Goal: Find specific page/section: Find specific page/section

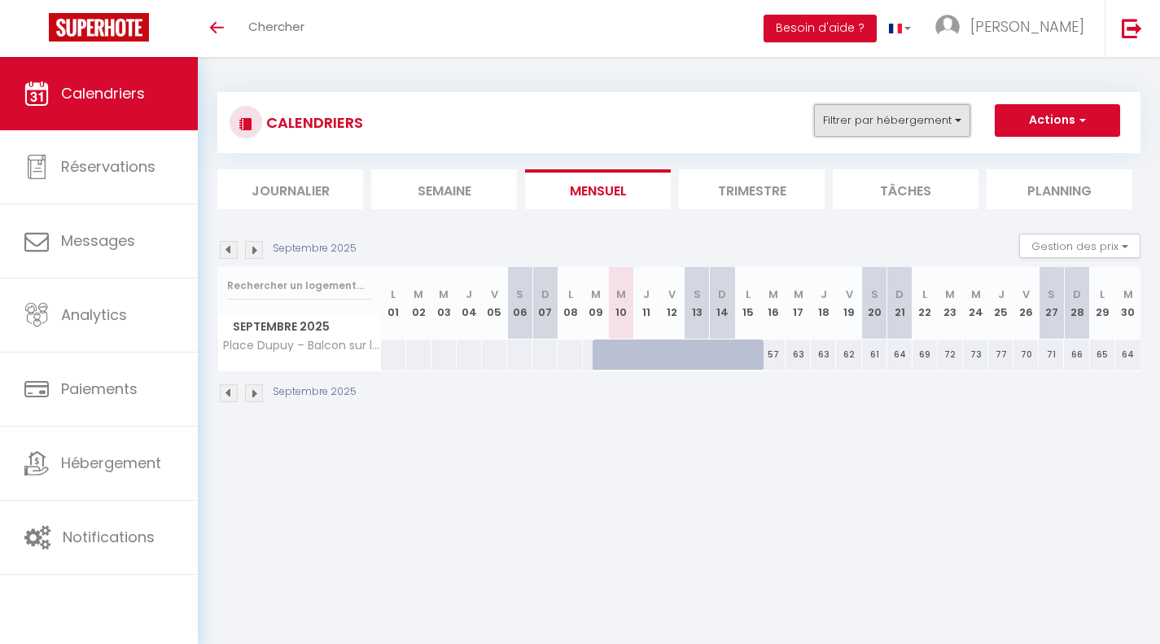
click at [913, 129] on button "Filtrer par hébergement" at bounding box center [892, 120] width 156 height 33
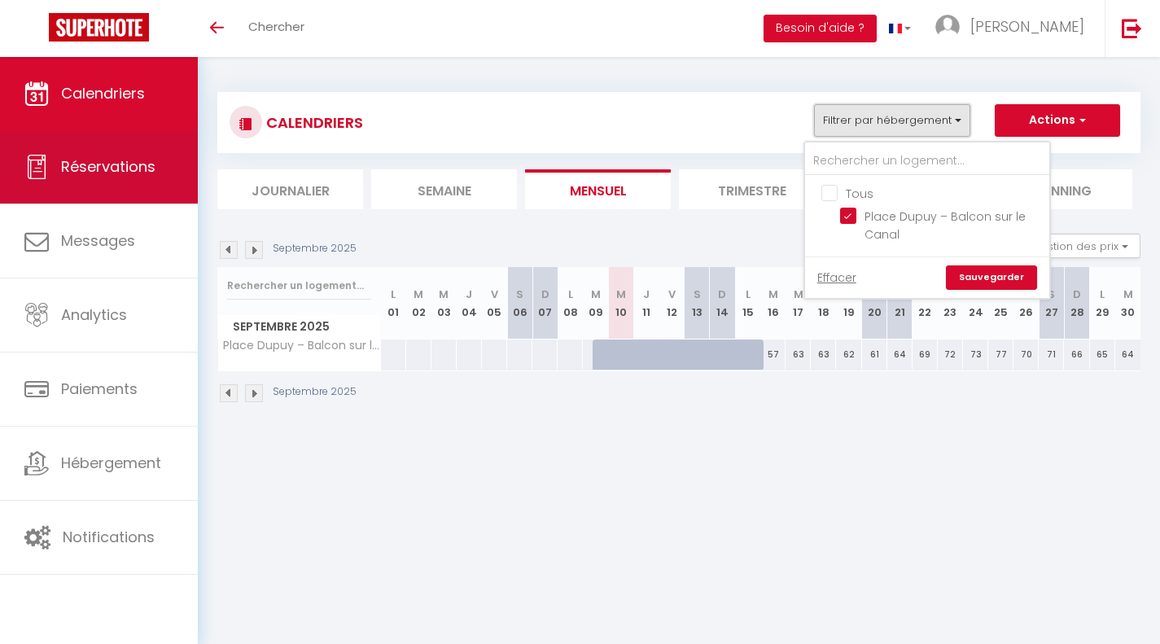
click at [113, 178] on link "Réservations" at bounding box center [99, 166] width 198 height 73
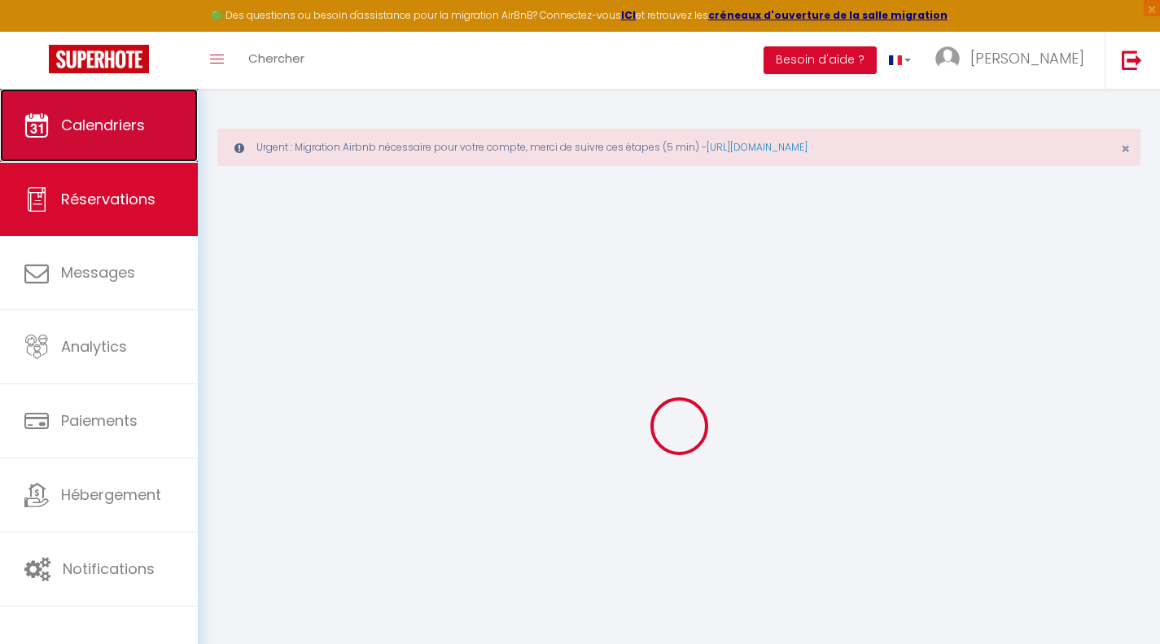
click at [134, 112] on link "Calendriers" at bounding box center [99, 125] width 198 height 73
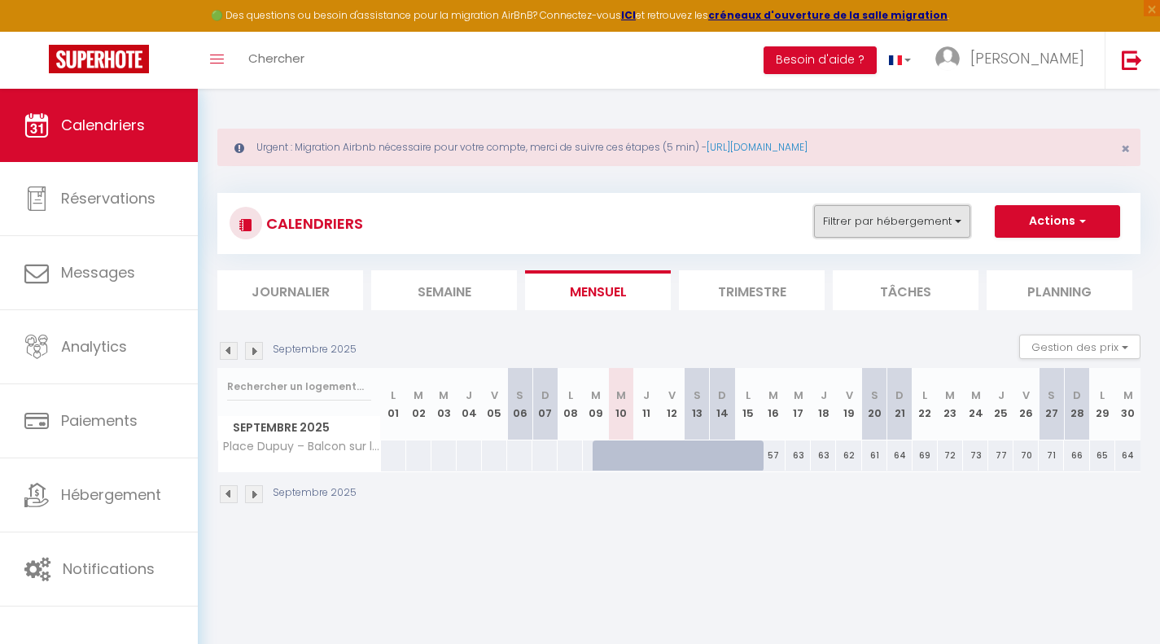
click at [873, 218] on button "Filtrer par hébergement" at bounding box center [892, 221] width 156 height 33
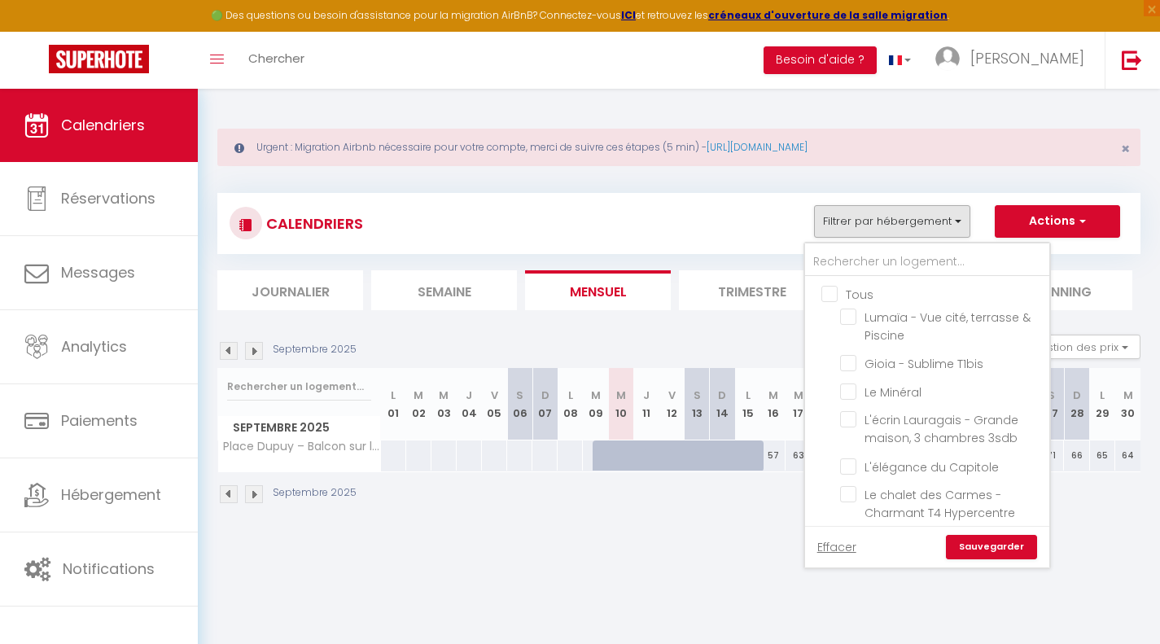
click at [835, 297] on input "Tous" at bounding box center [944, 293] width 244 height 16
checkbox input "true"
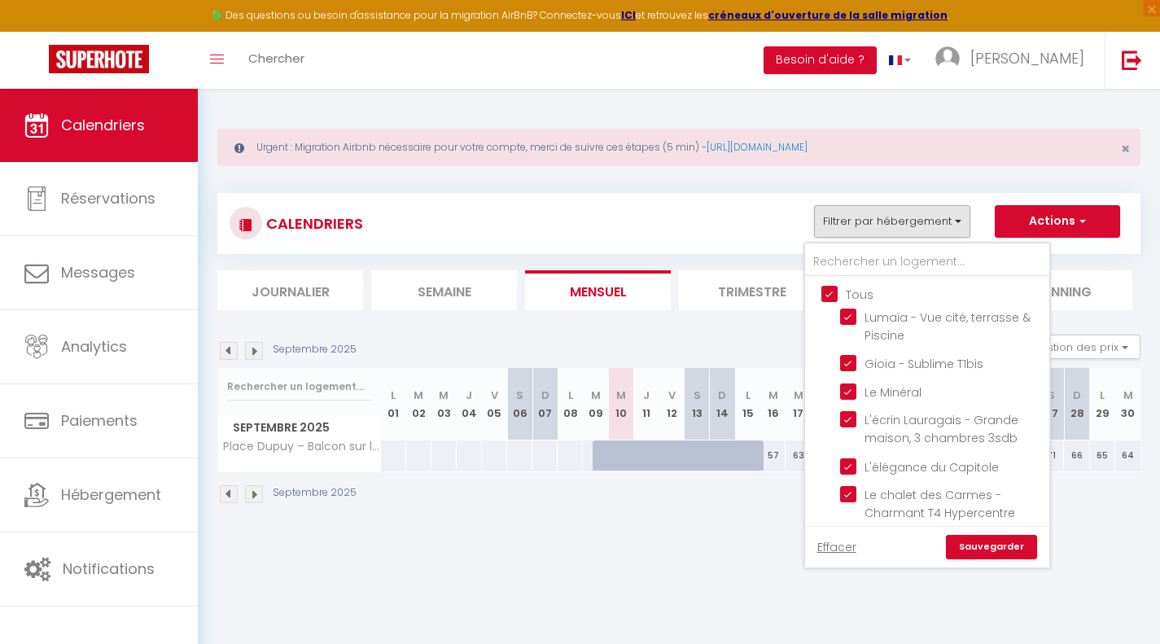
checkbox input "true"
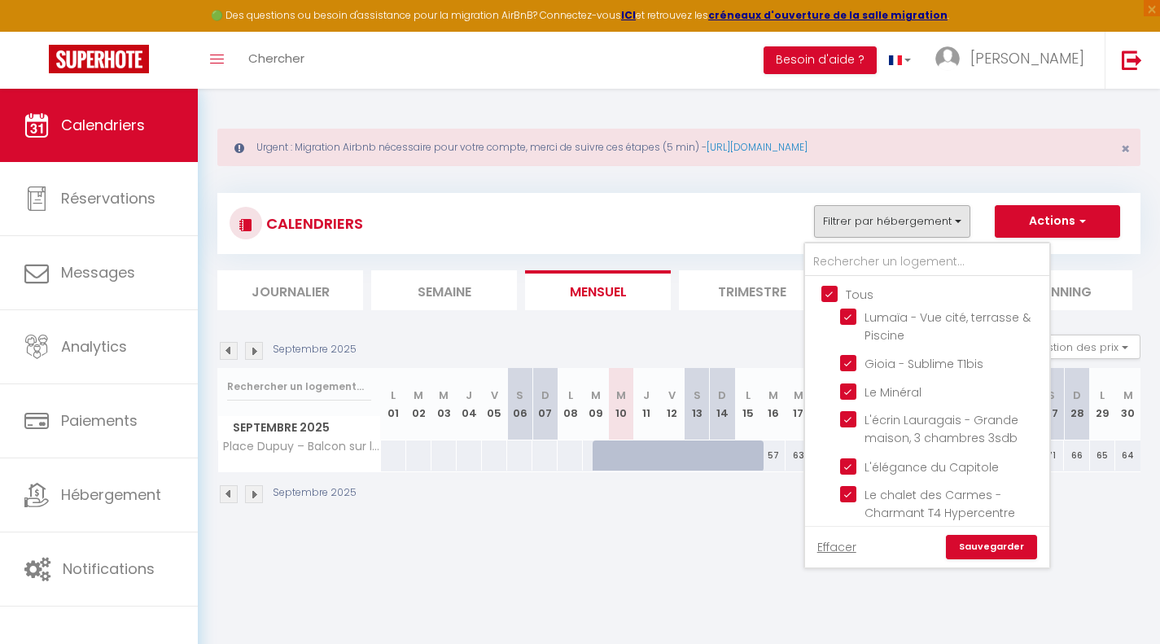
checkbox input "true"
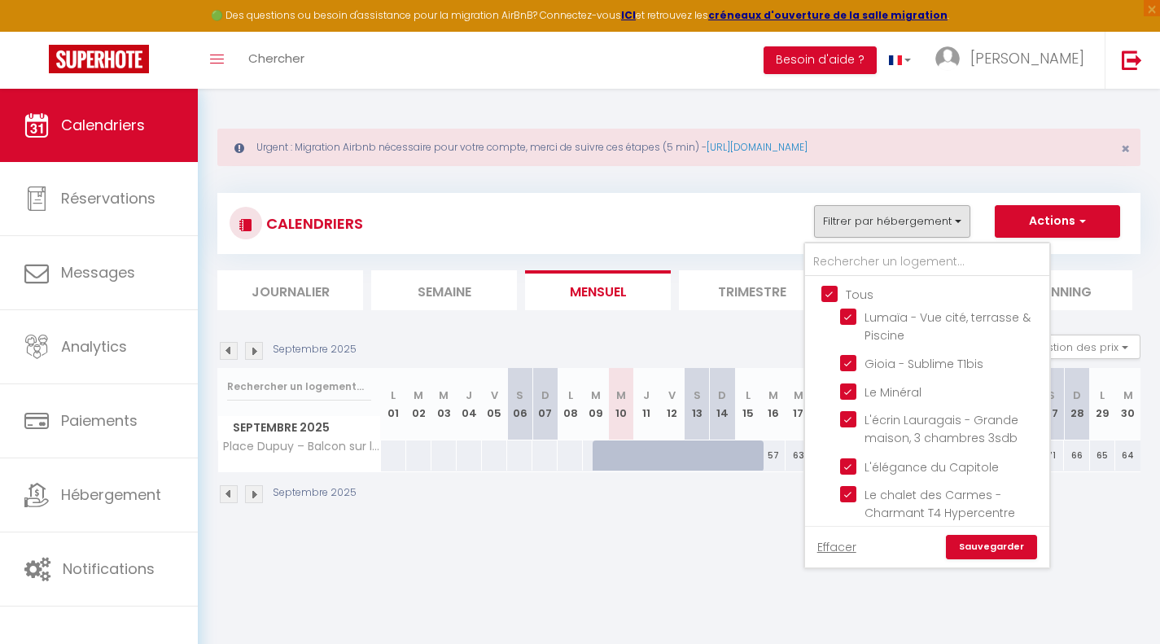
checkbox input "true"
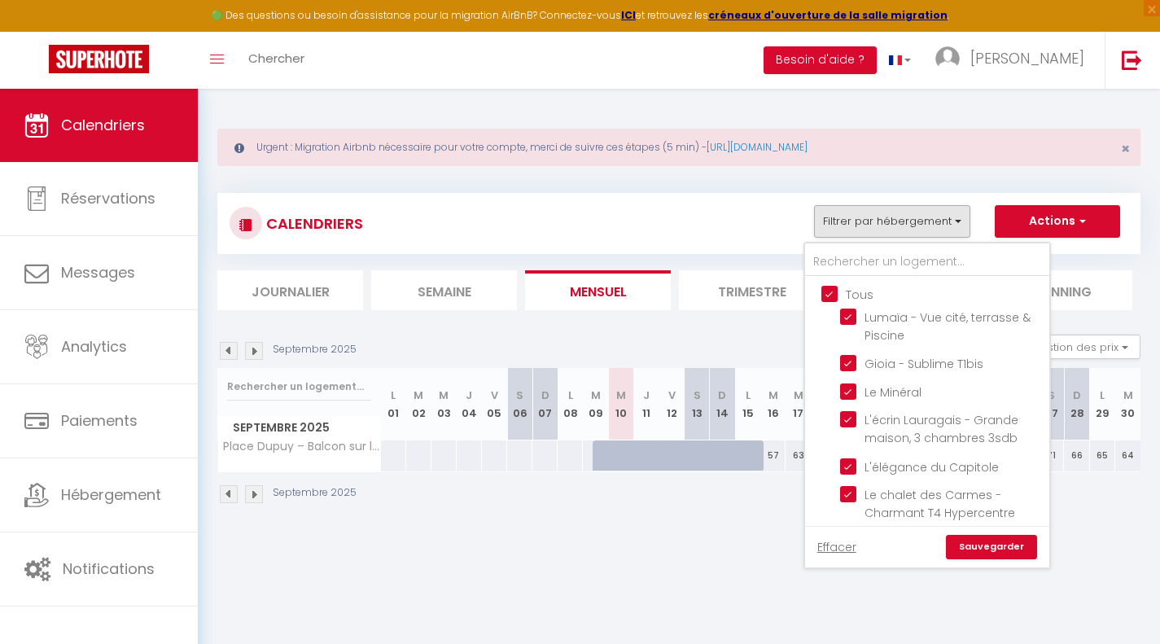
checkbox input "true"
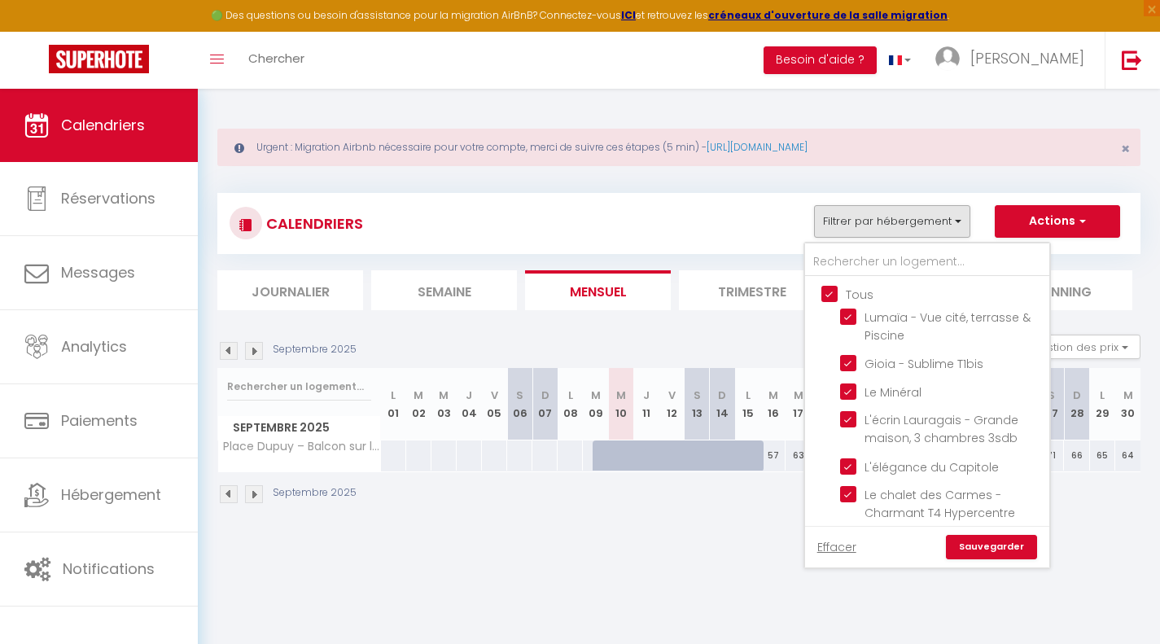
checkbox input "true"
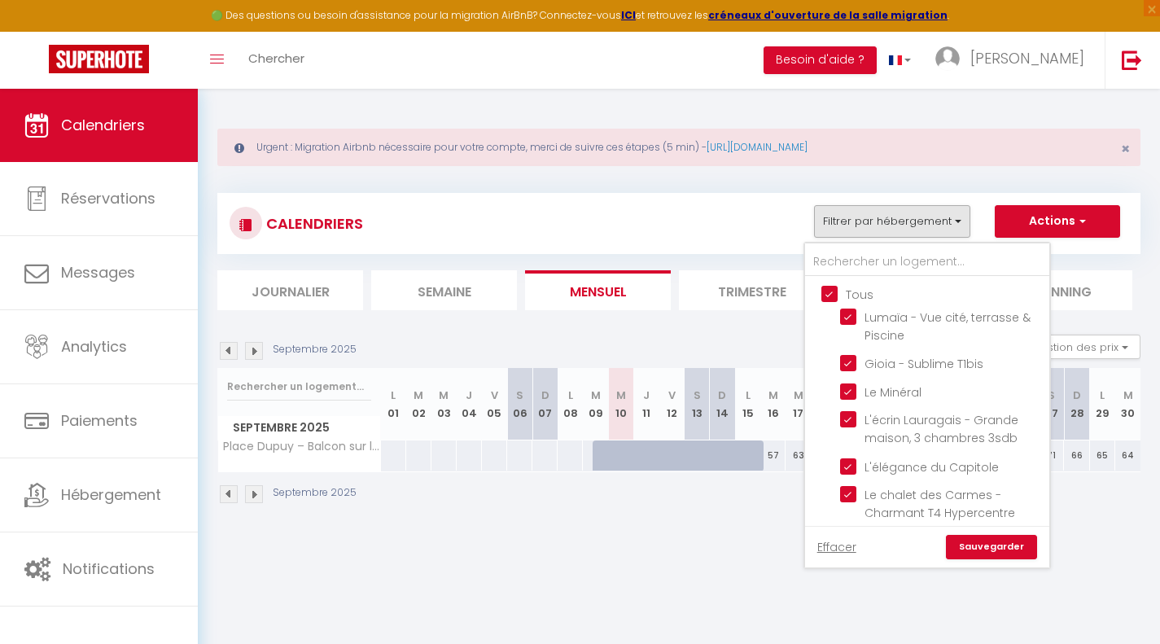
checkbox input "true"
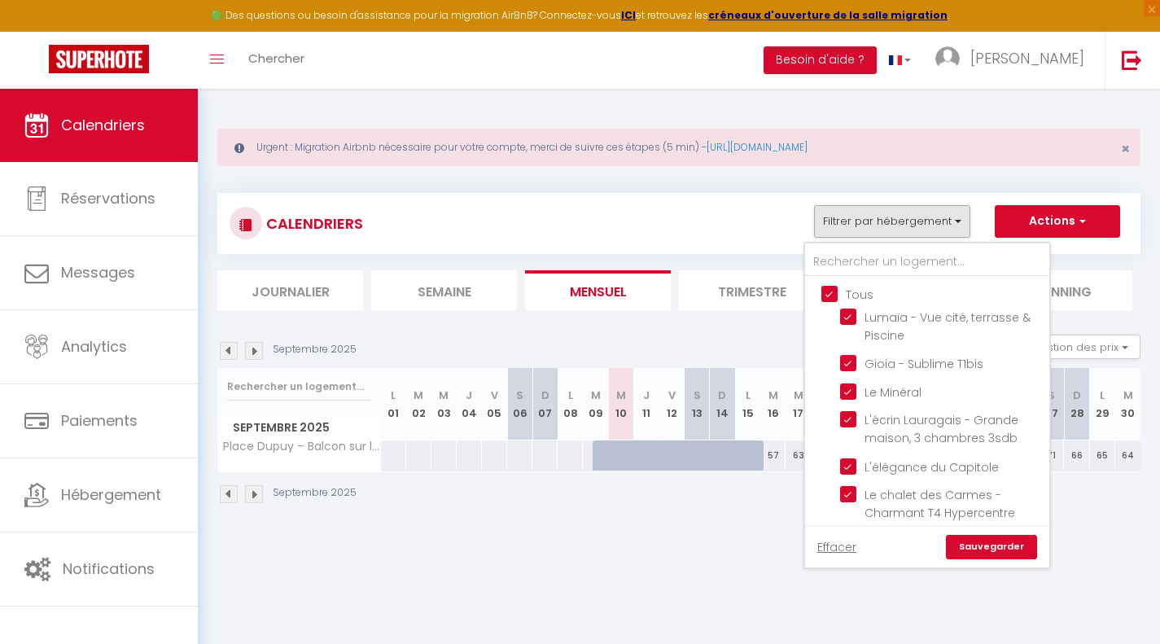
checkbox input "true"
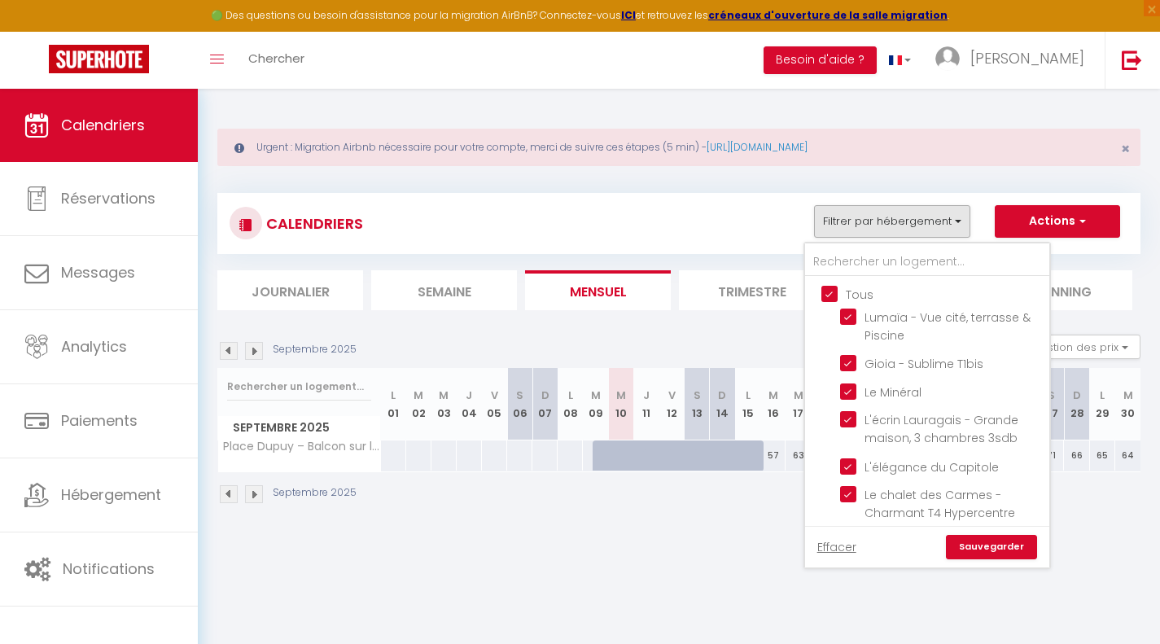
checkbox input "true"
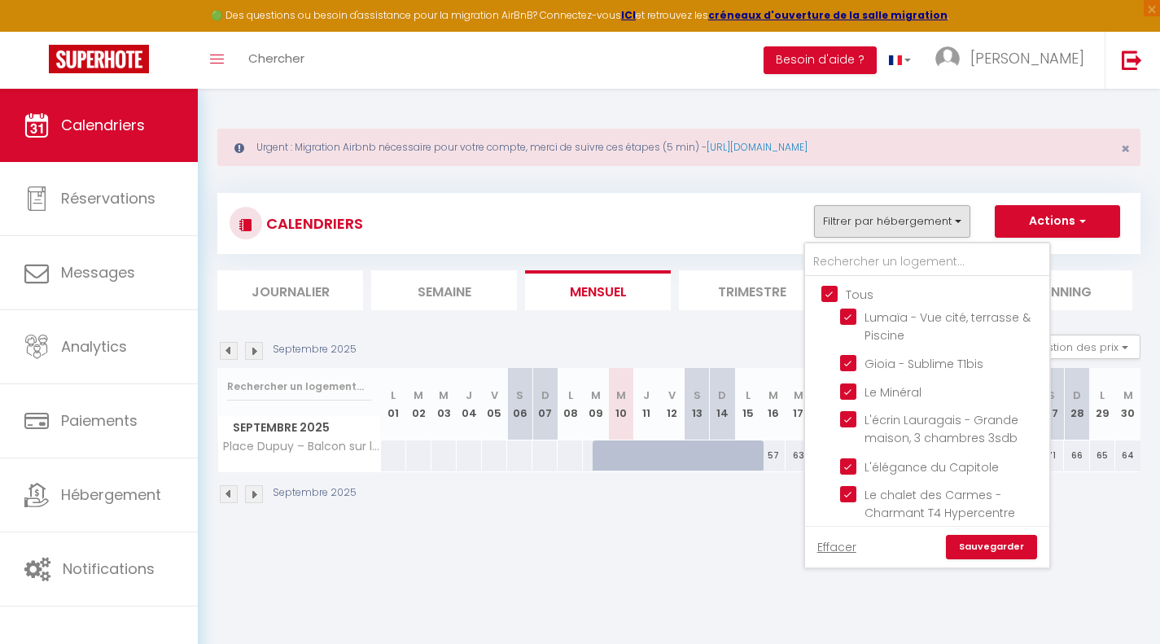
checkbox input "true"
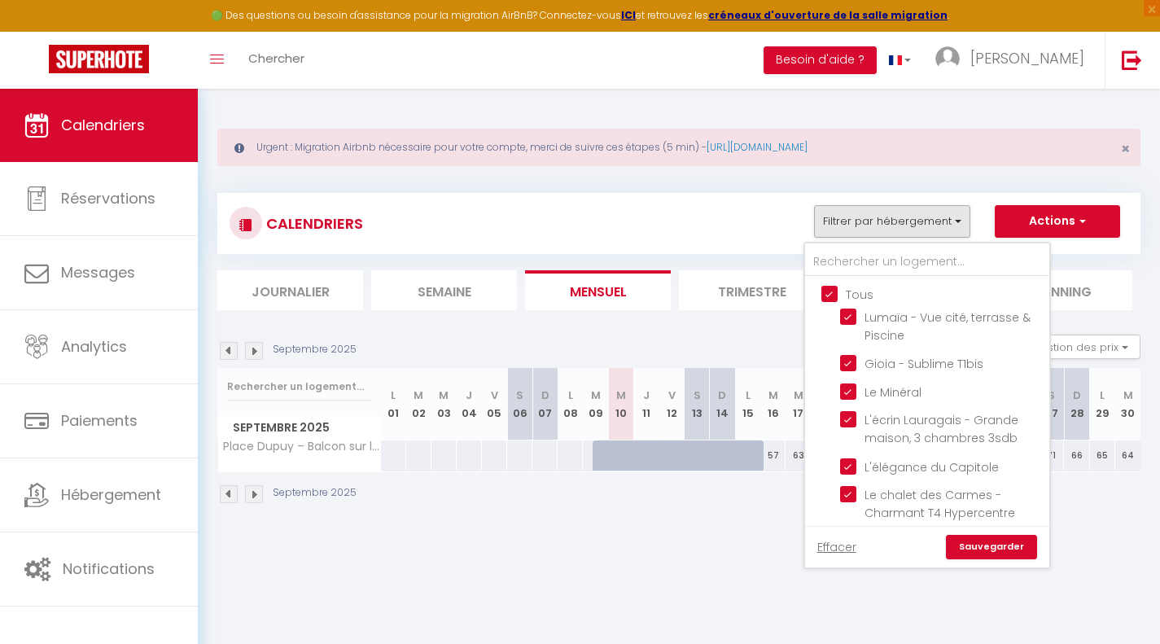
checkbox input "true"
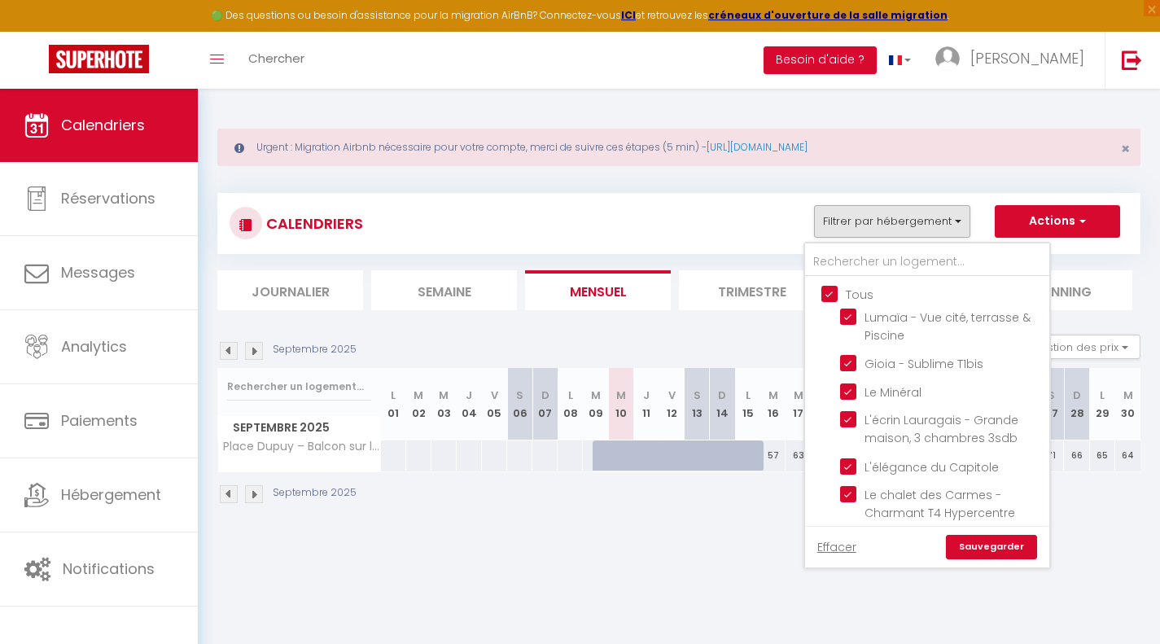
checkbox input "true"
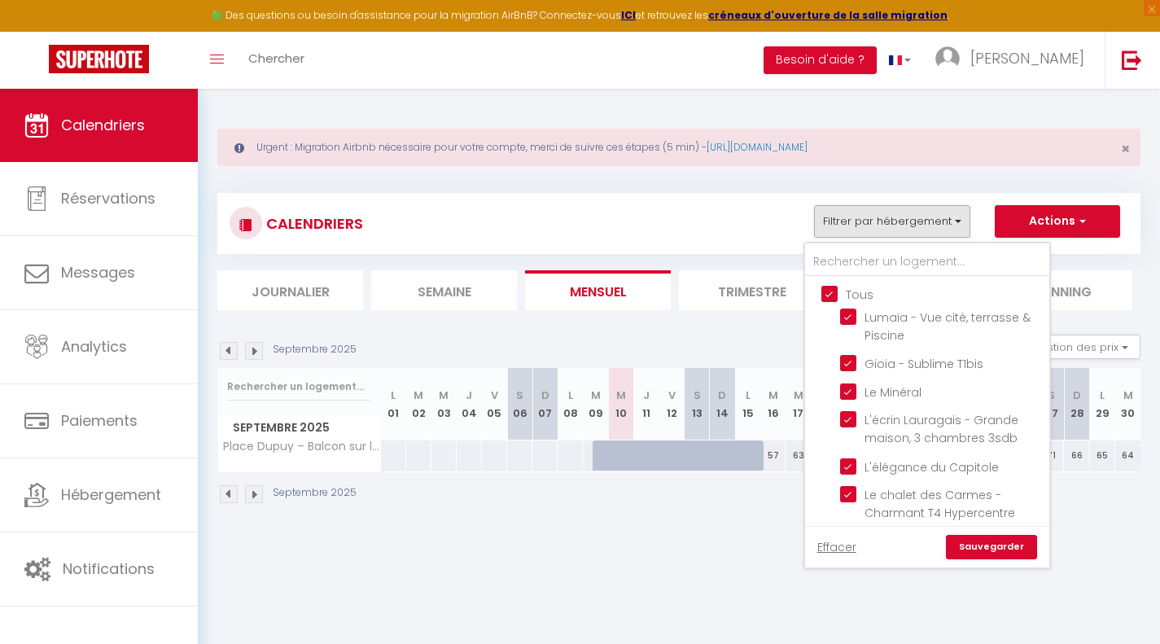
checkbox input "true"
click at [835, 297] on input "Tous" at bounding box center [944, 293] width 244 height 16
checkbox input "false"
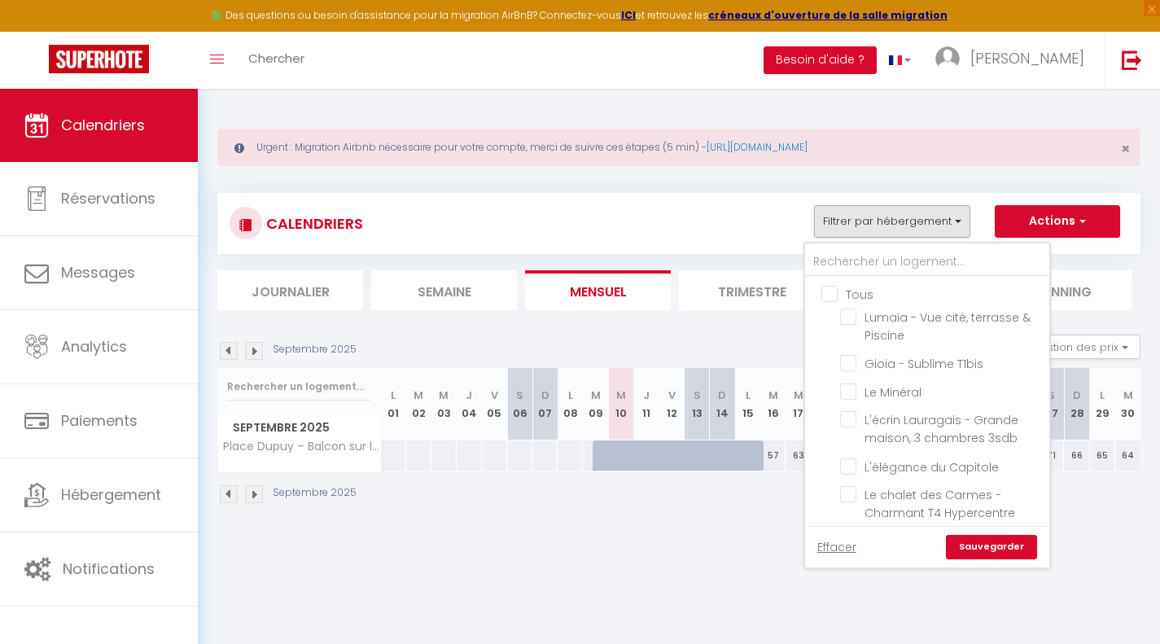
checkbox input "false"
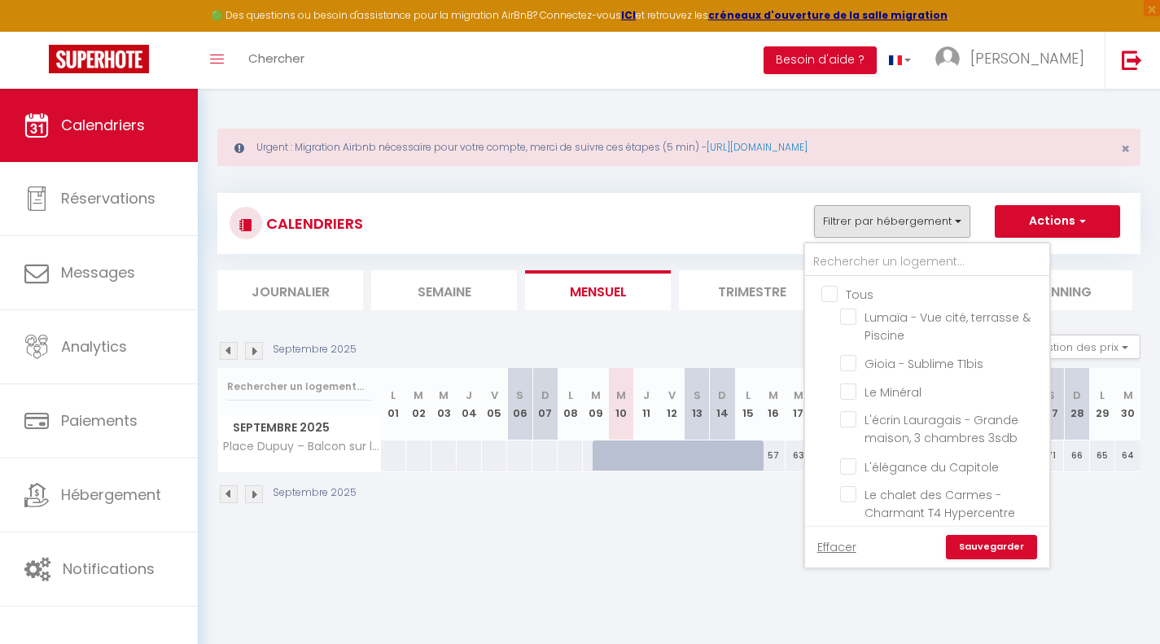
checkbox input "false"
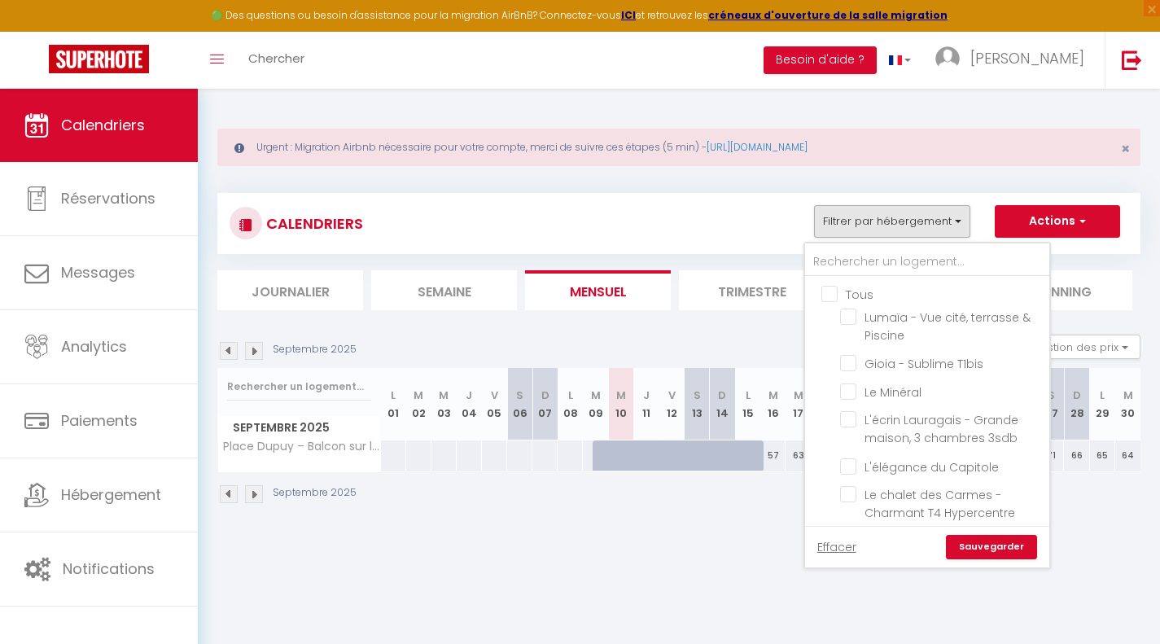
checkbox input "false"
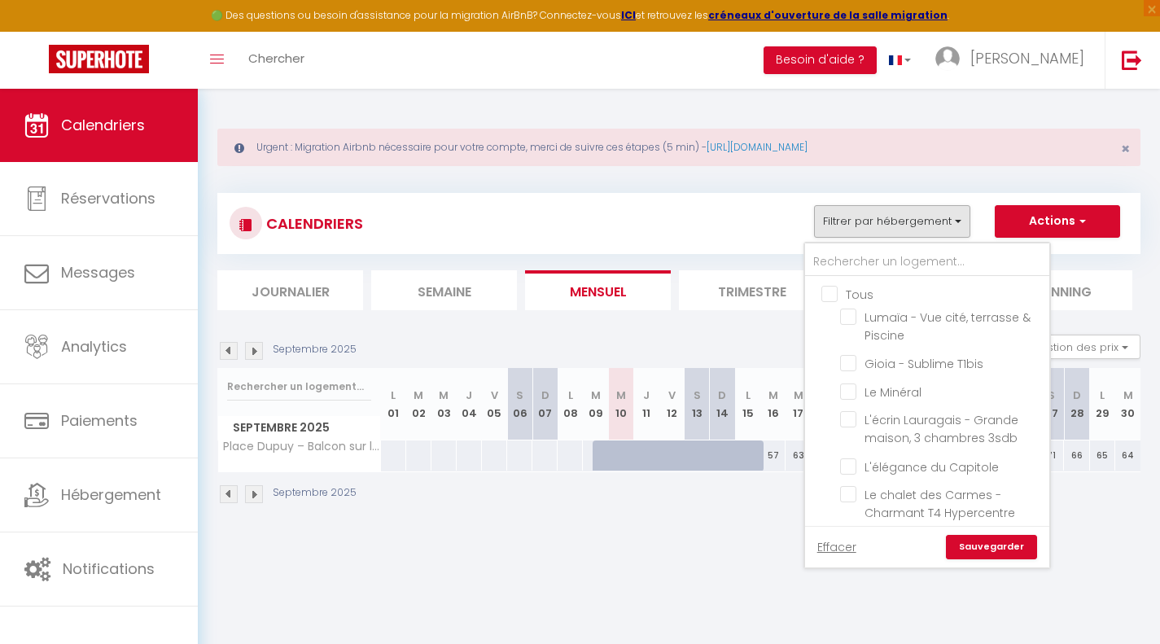
checkbox input "false"
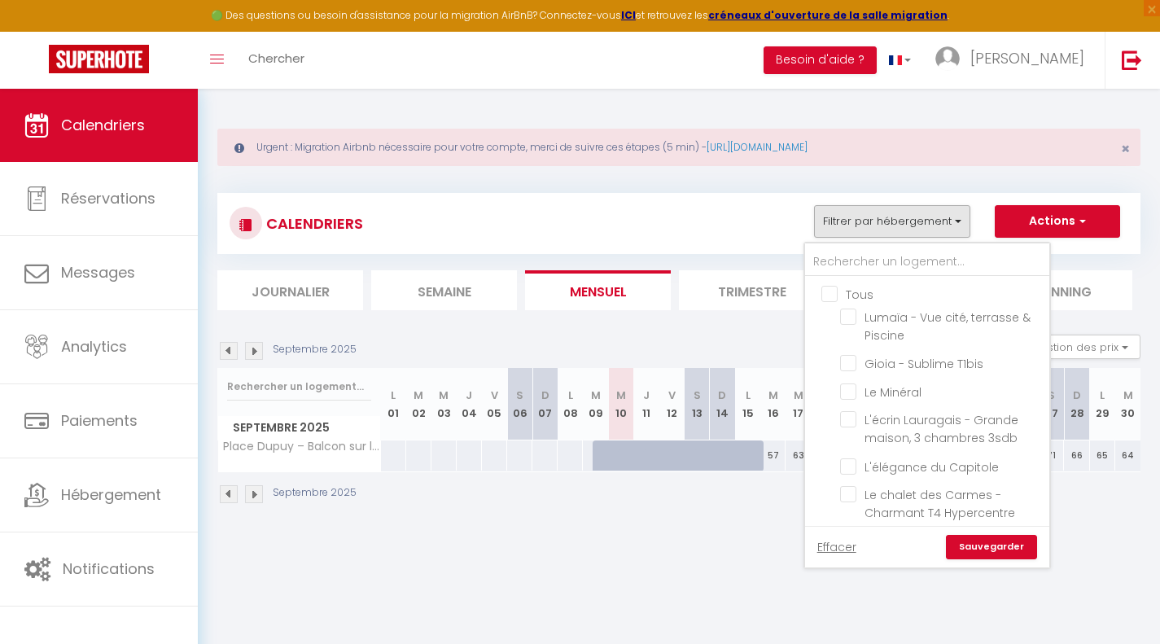
checkbox input "false"
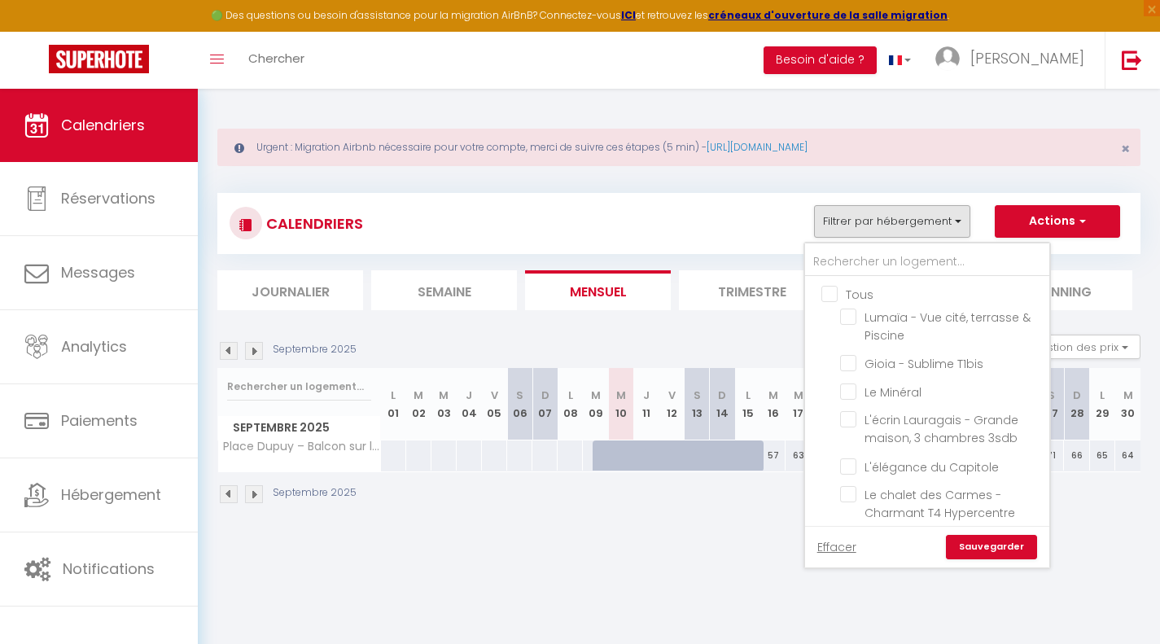
checkbox input "false"
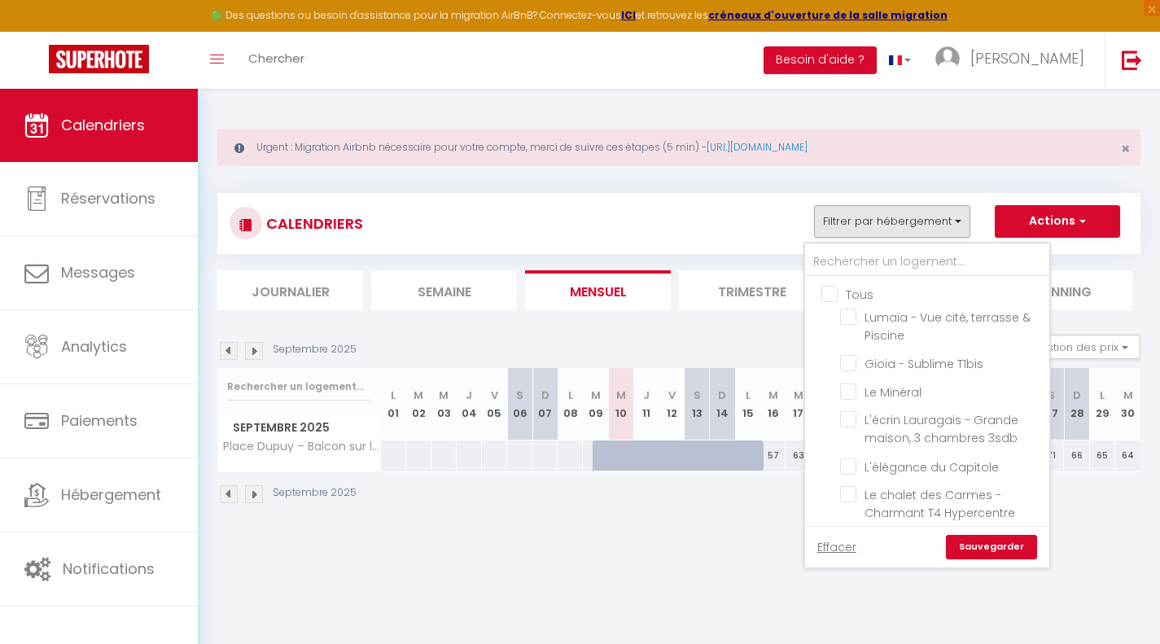
checkbox input "false"
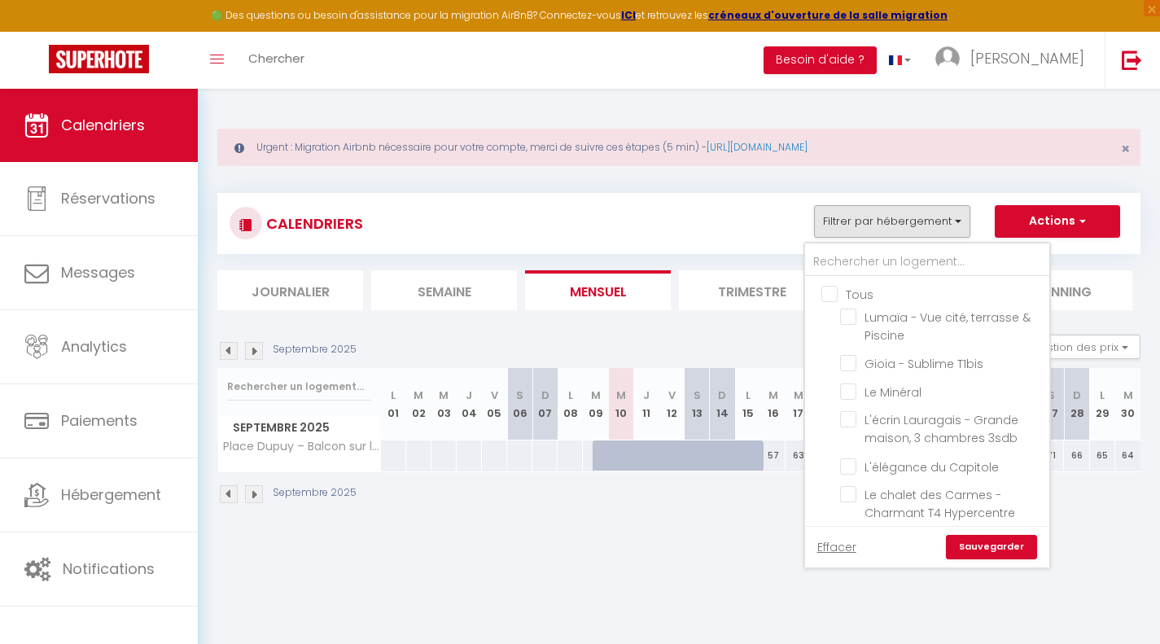
checkbox input "false"
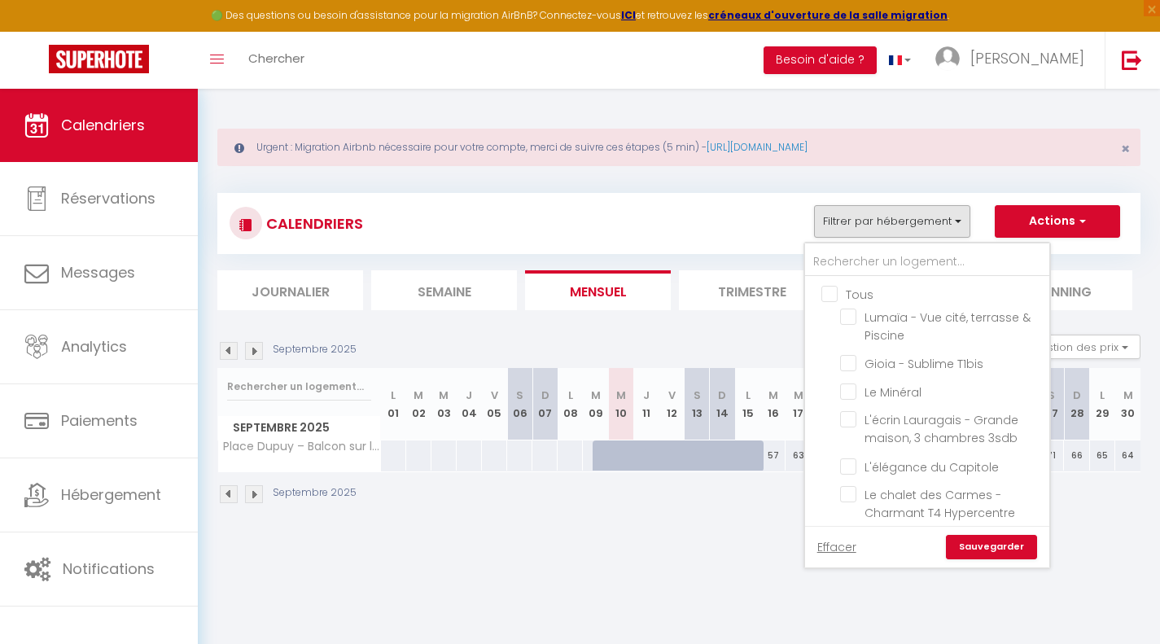
checkbox input "false"
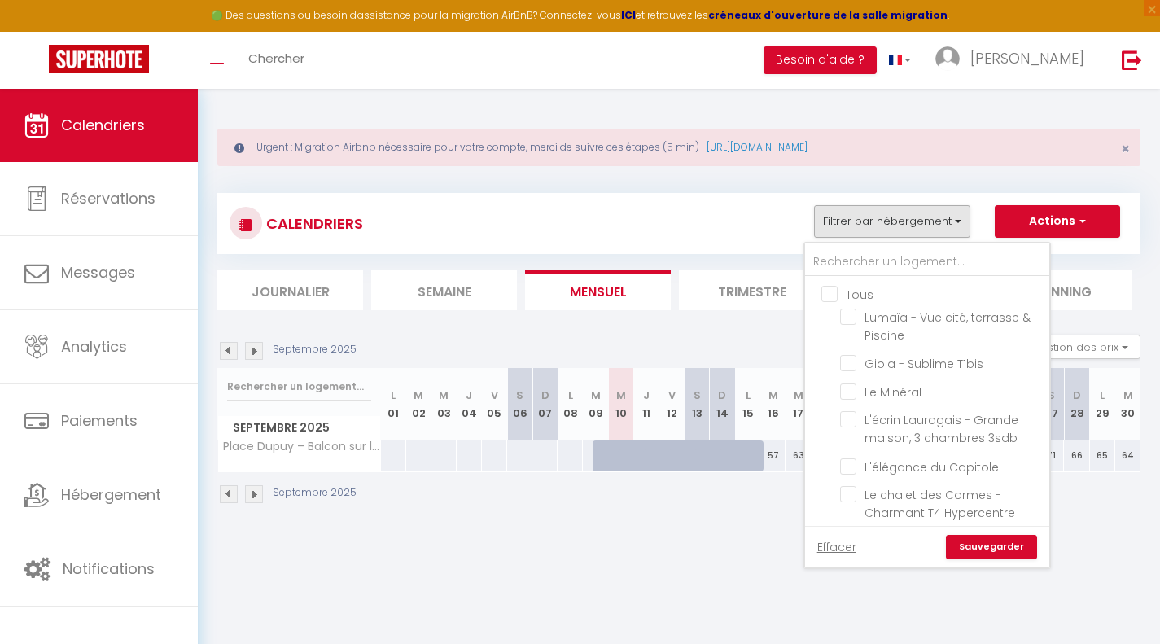
checkbox input "false"
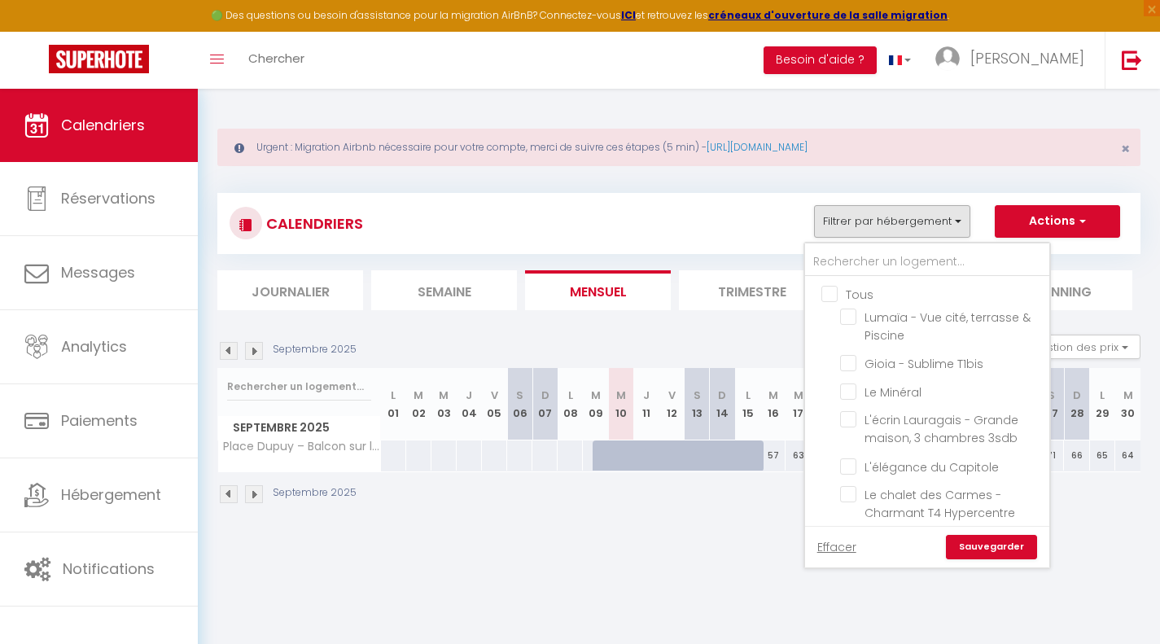
checkbox input "false"
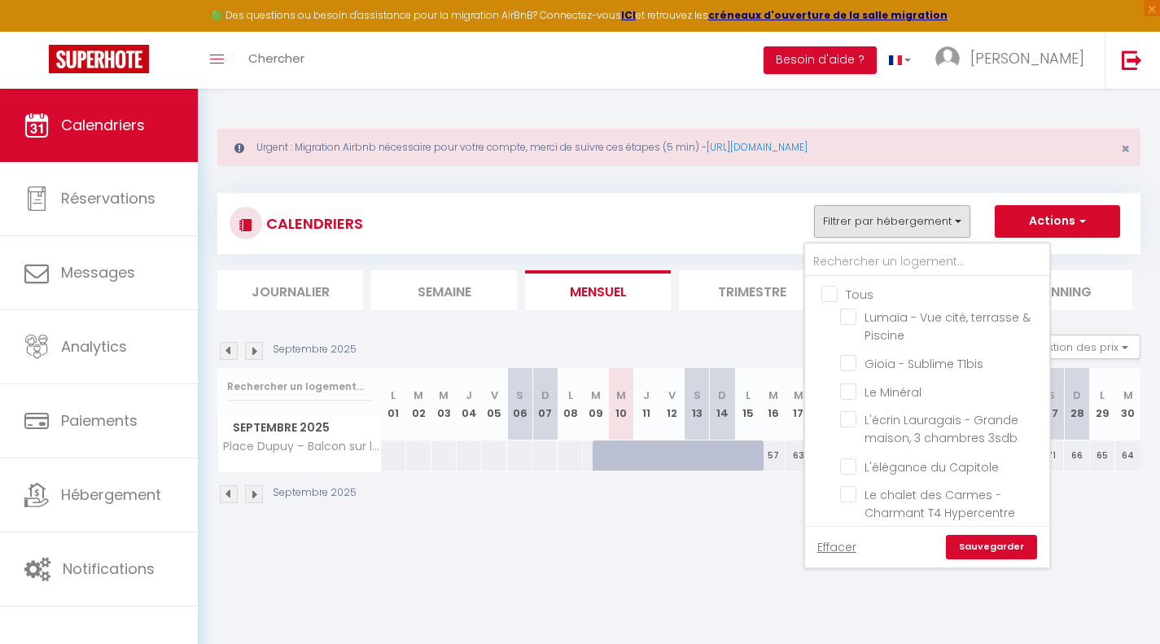
checkbox input "false"
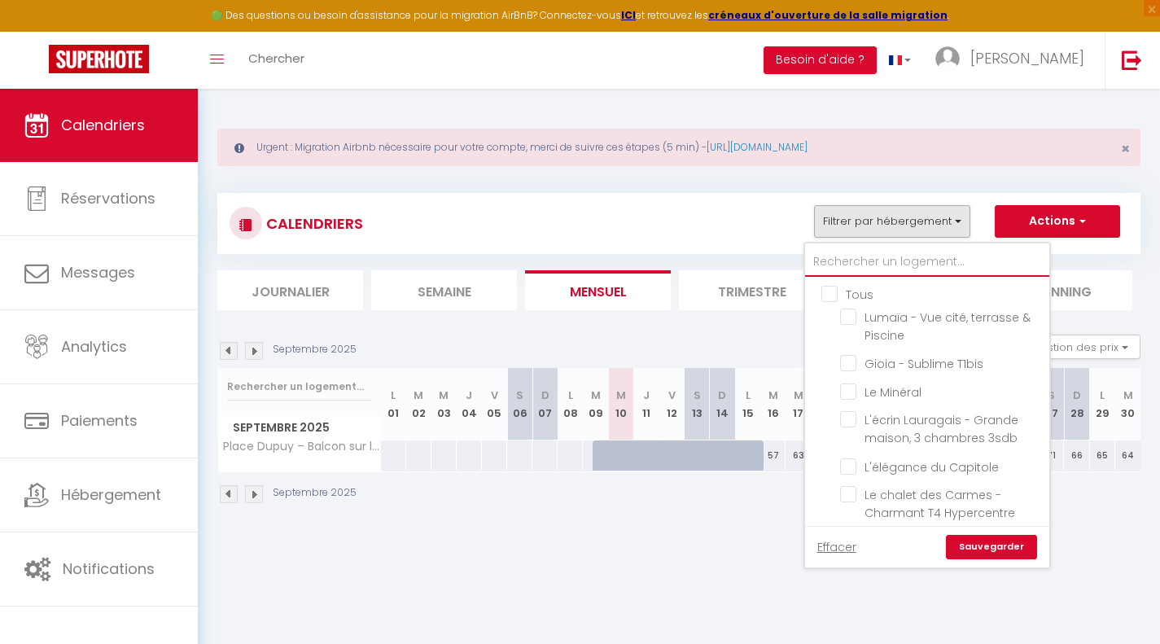
click at [870, 266] on input "text" at bounding box center [927, 262] width 244 height 29
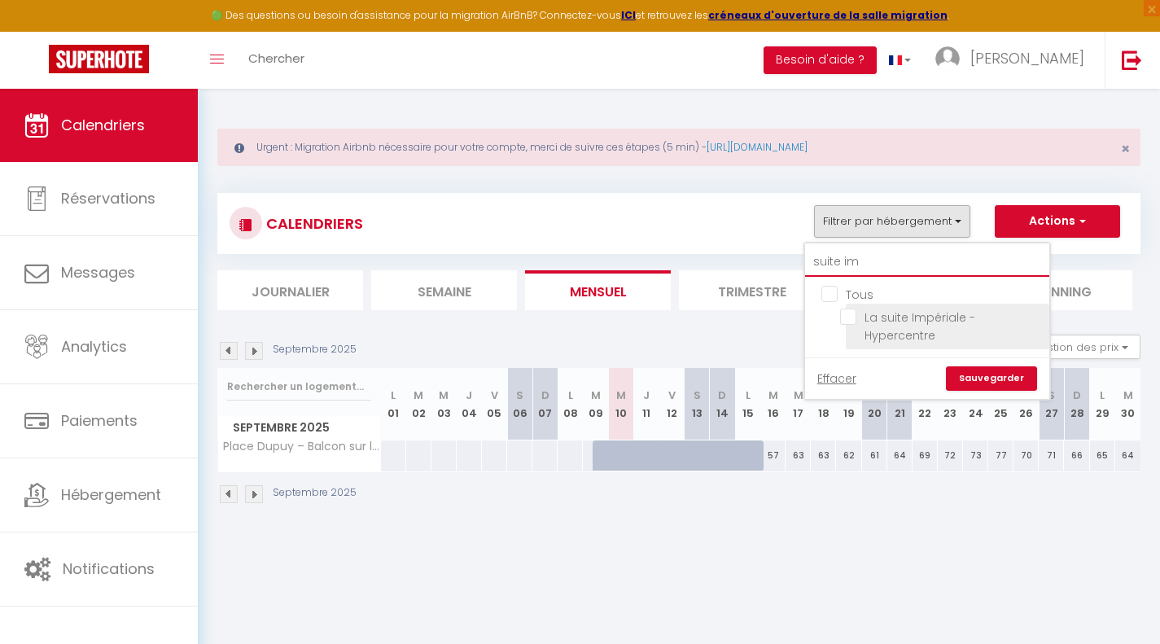
type input "suite im"
click at [845, 320] on input "La suite Impériale - Hypercentre" at bounding box center [942, 317] width 204 height 16
checkbox input "true"
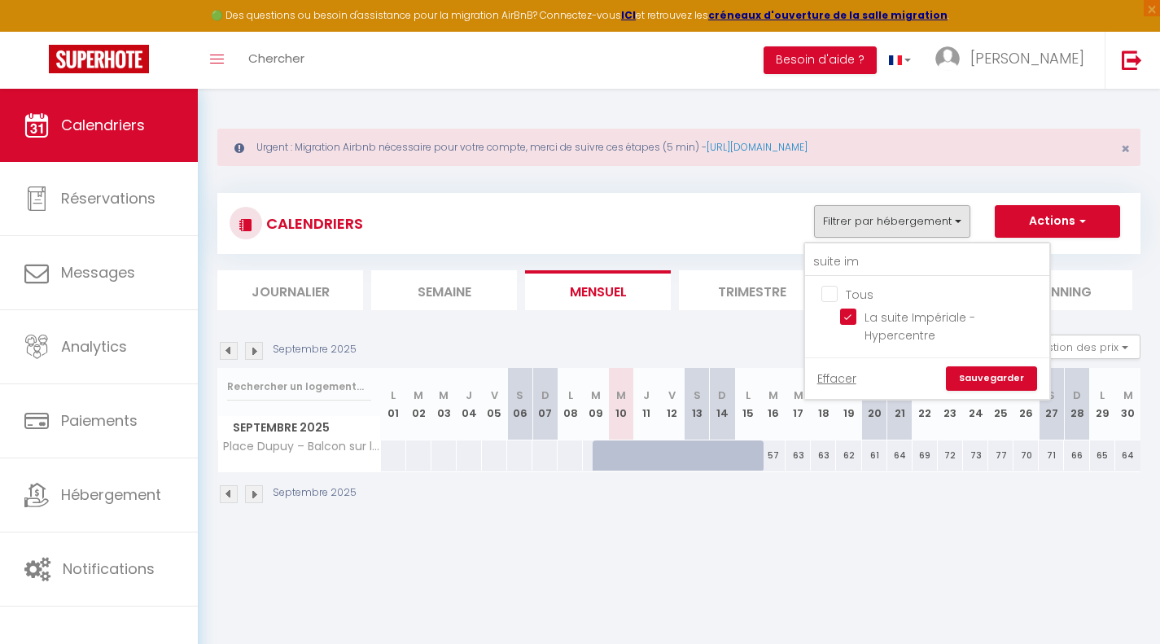
click at [1002, 376] on link "Sauvegarder" at bounding box center [991, 378] width 91 height 24
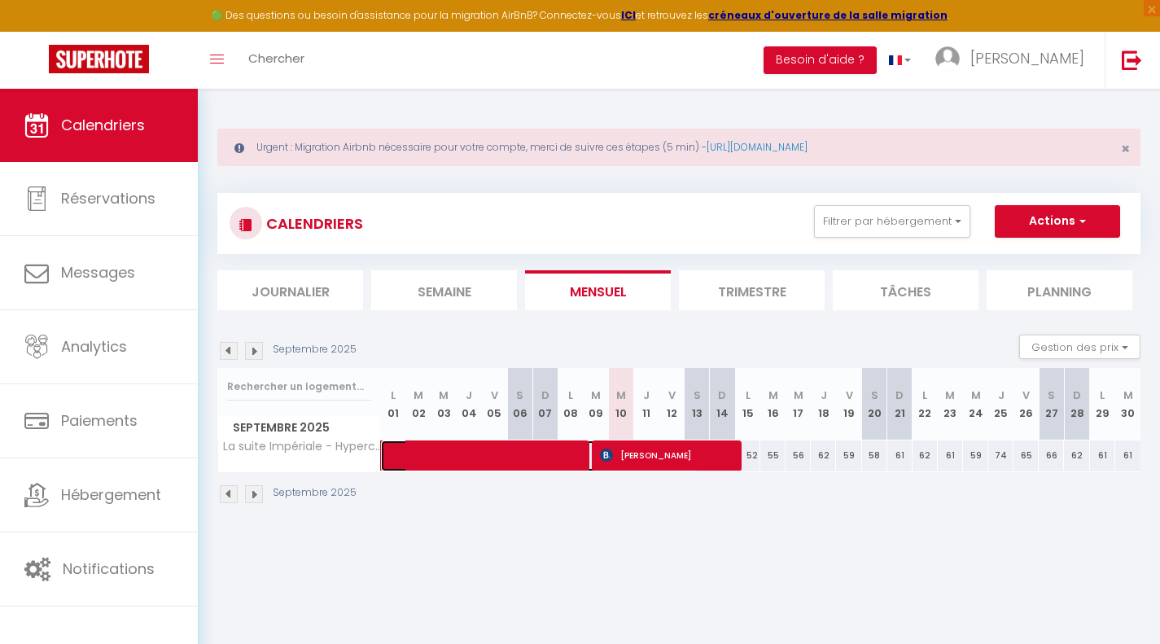
click at [589, 462] on span at bounding box center [548, 456] width 300 height 31
select select "OK"
select select "KO"
select select "0"
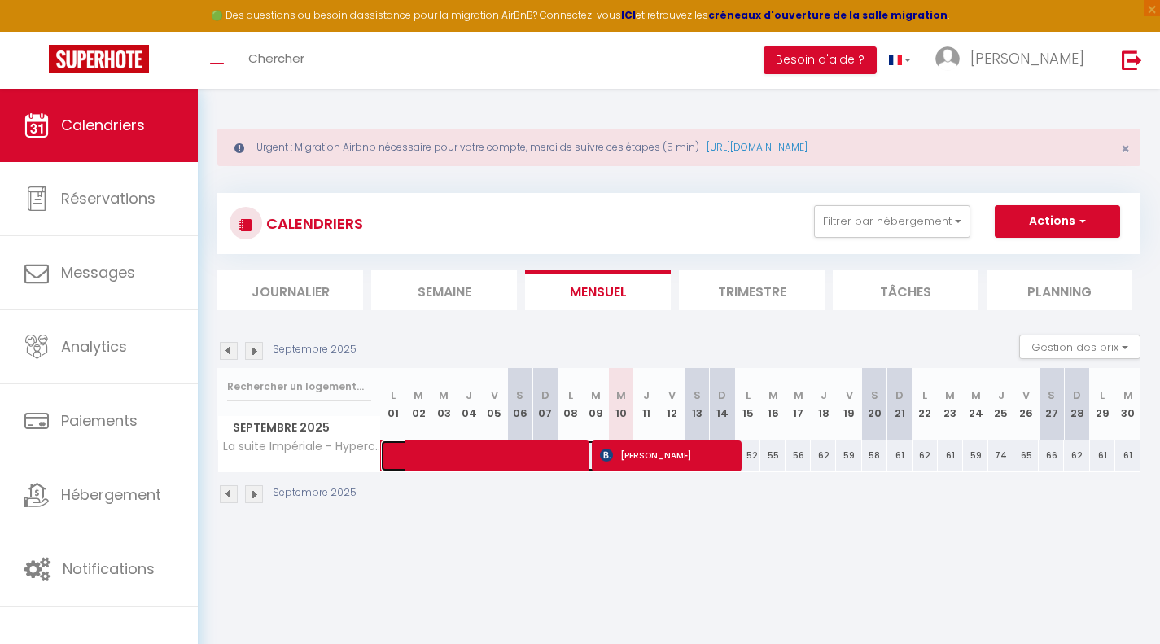
select select "1"
select select
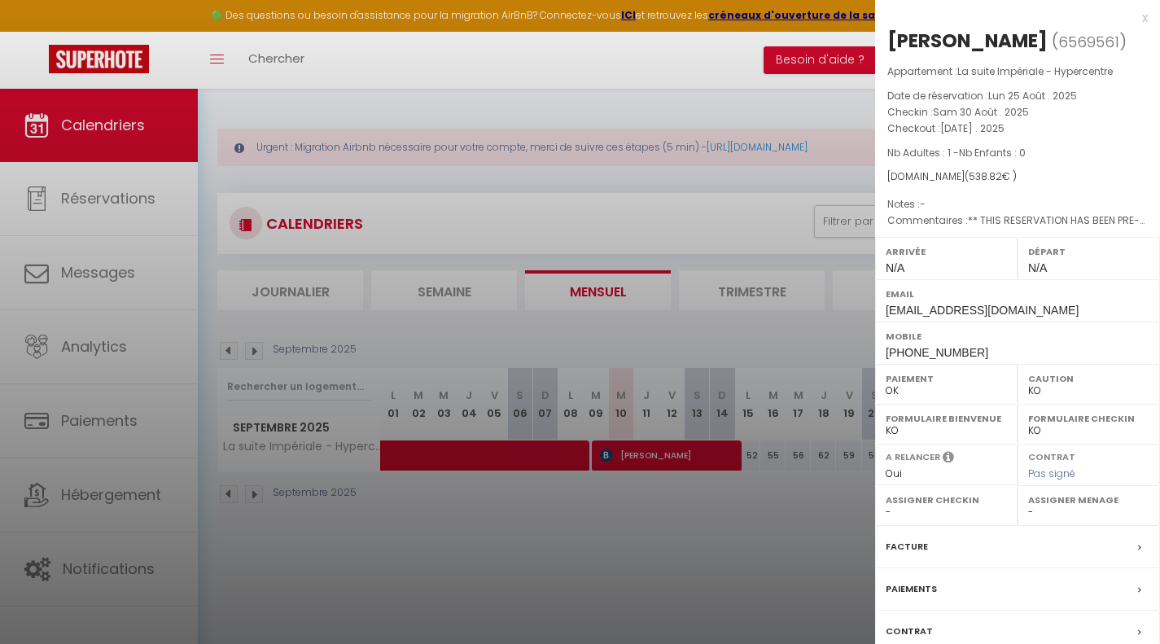
click at [639, 500] on div at bounding box center [580, 322] width 1160 height 644
